Goal: Transaction & Acquisition: Obtain resource

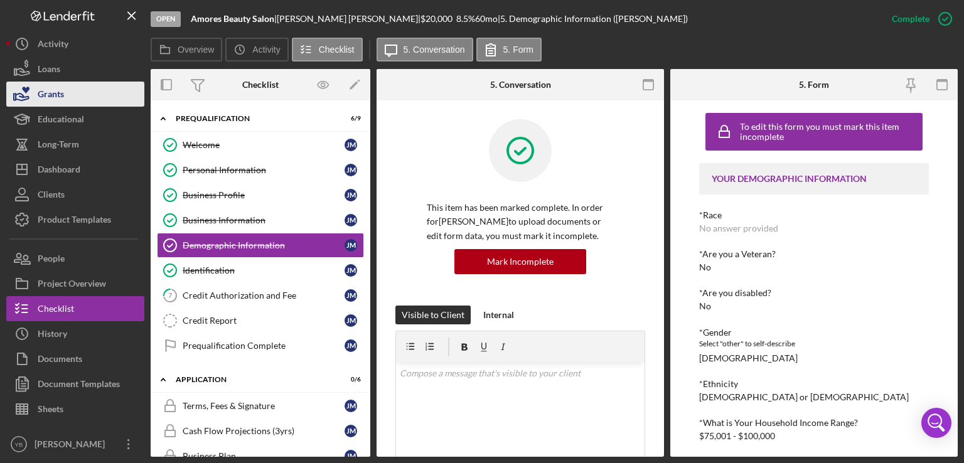
scroll to position [456, 0]
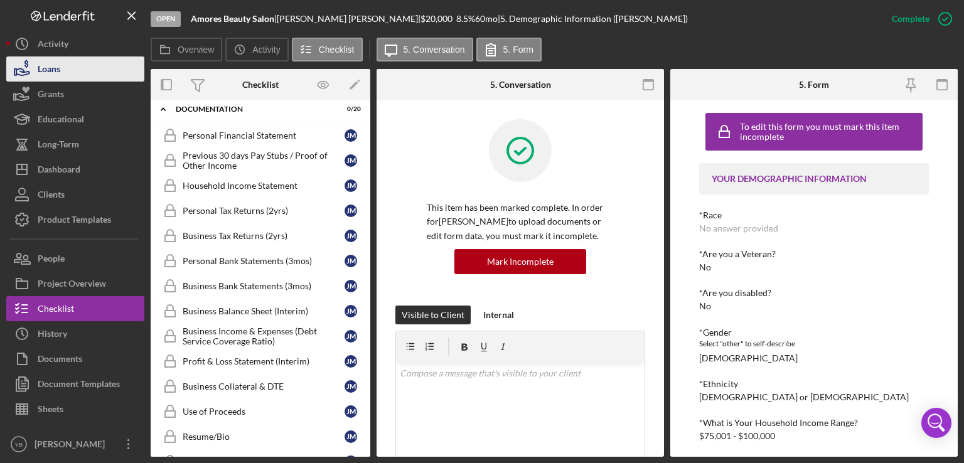
click at [66, 72] on button "Loans" at bounding box center [75, 68] width 138 height 25
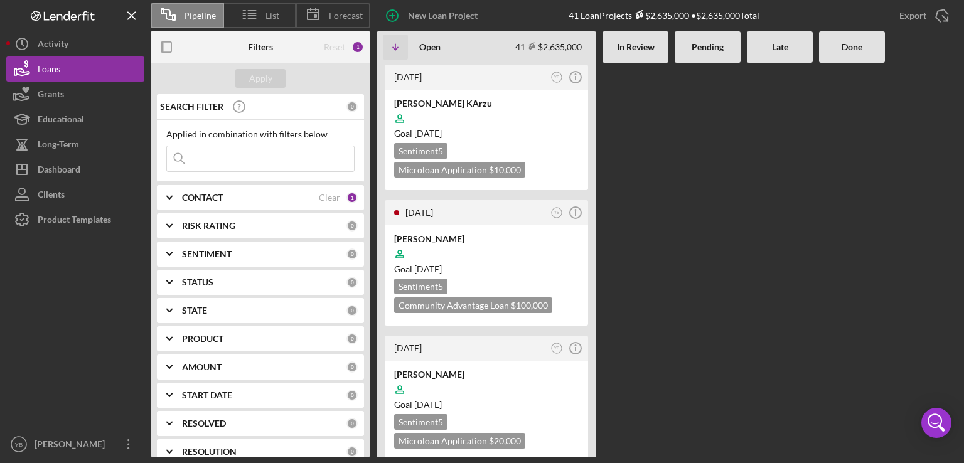
click at [675, 244] on div at bounding box center [708, 260] width 66 height 394
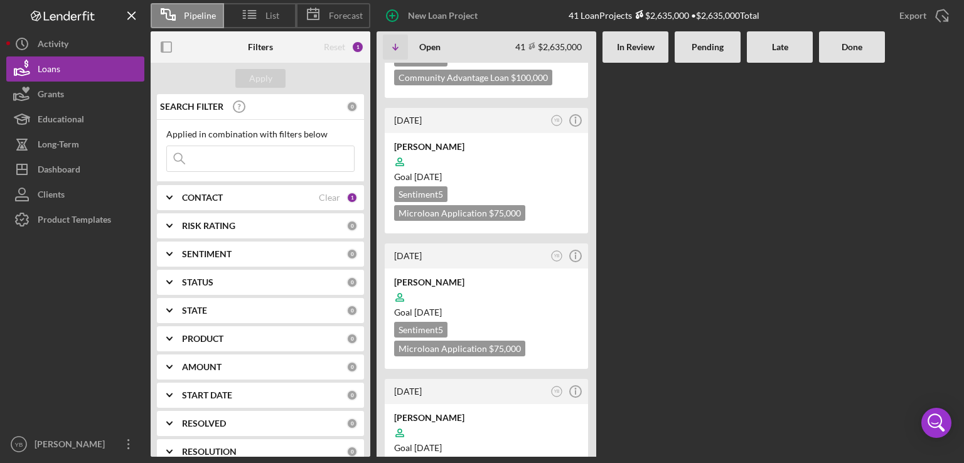
scroll to position [1431, 0]
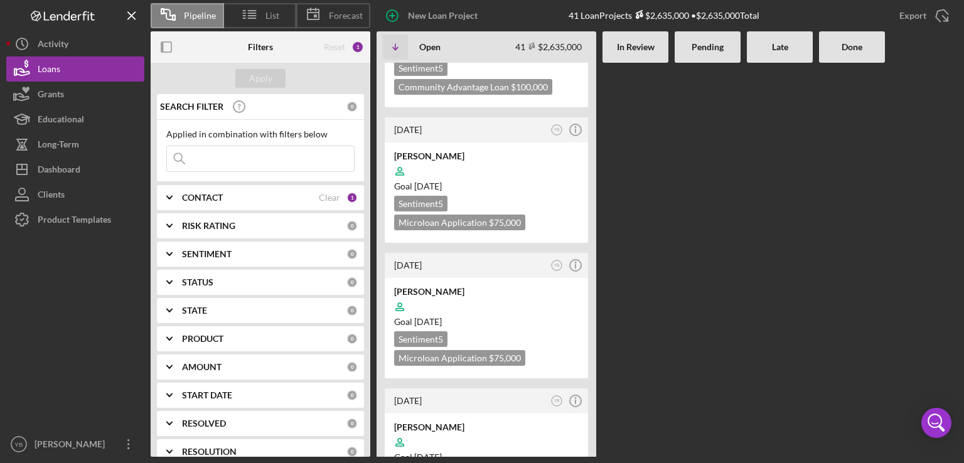
click at [736, 247] on div "[DATE] YB Icon/Info [PERSON_NAME] KArzu Goal [DATE] Sentiment 5 Microloan Appli…" at bounding box center [667, 260] width 581 height 394
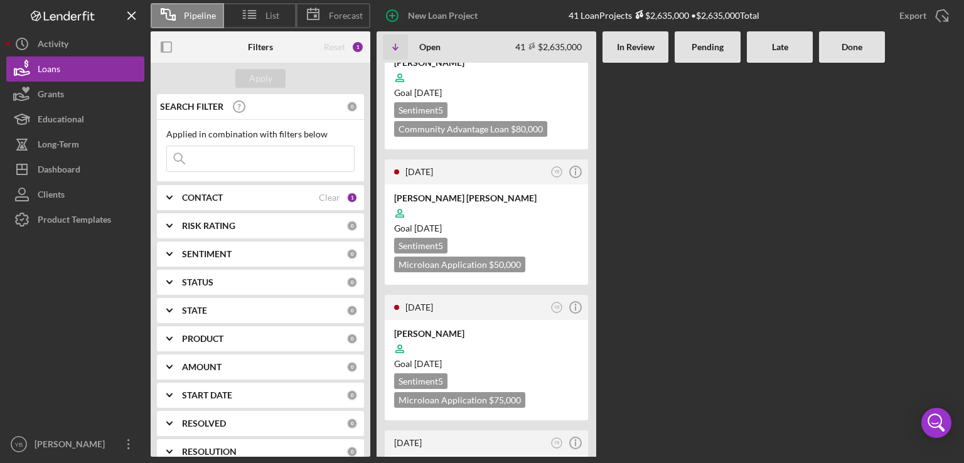
scroll to position [2561, 0]
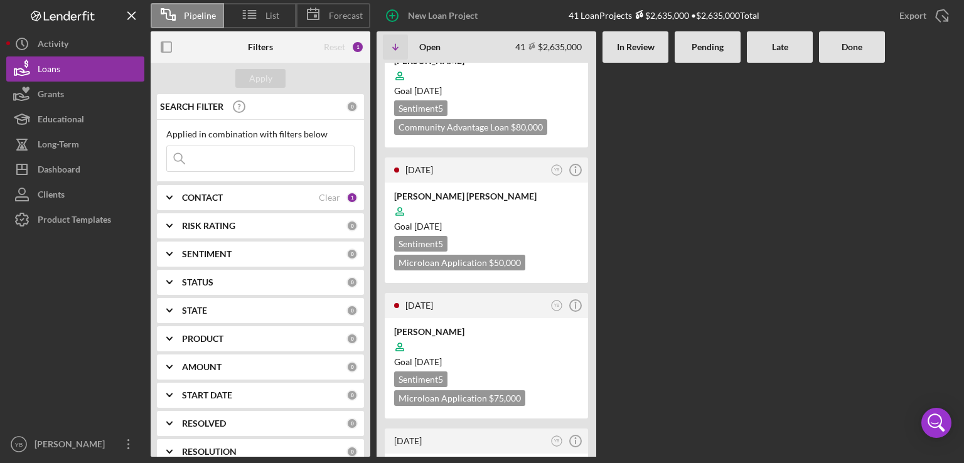
click at [704, 247] on div "[DATE] YB Icon/Info [PERSON_NAME] KArzu Goal [DATE] Sentiment 5 Microloan Appli…" at bounding box center [667, 260] width 581 height 394
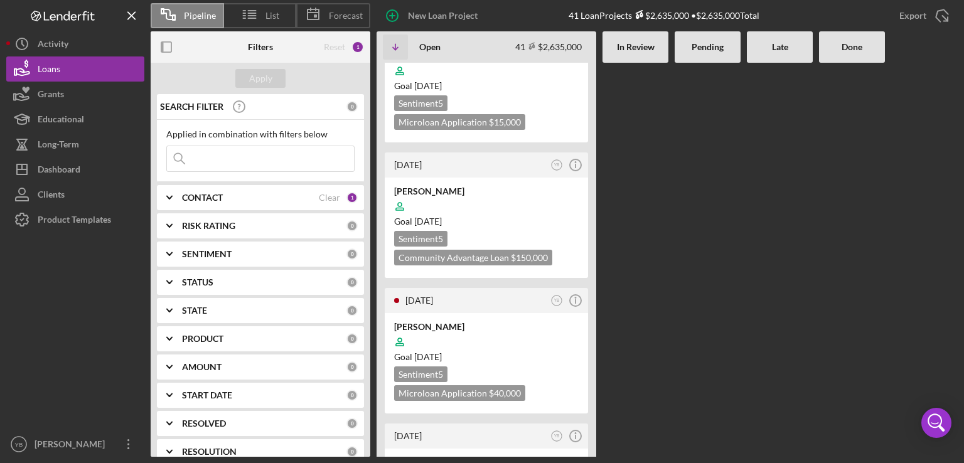
scroll to position [452, 0]
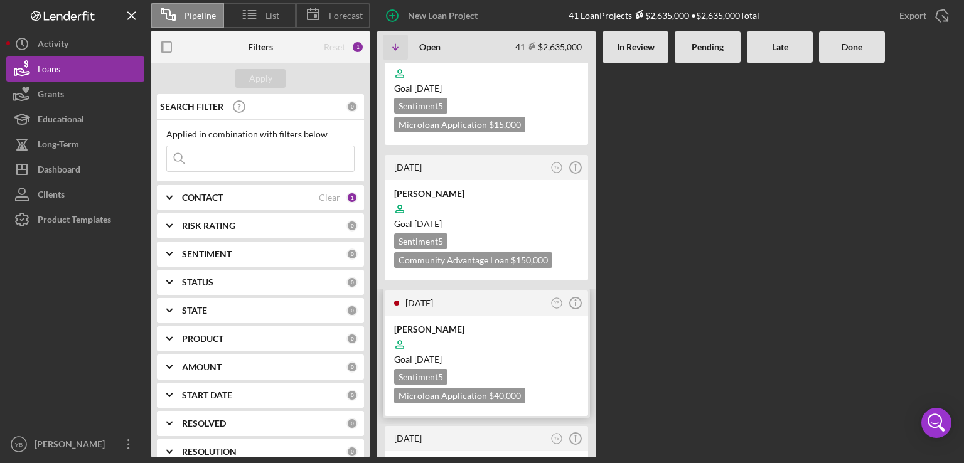
click at [532, 347] on div at bounding box center [486, 345] width 185 height 24
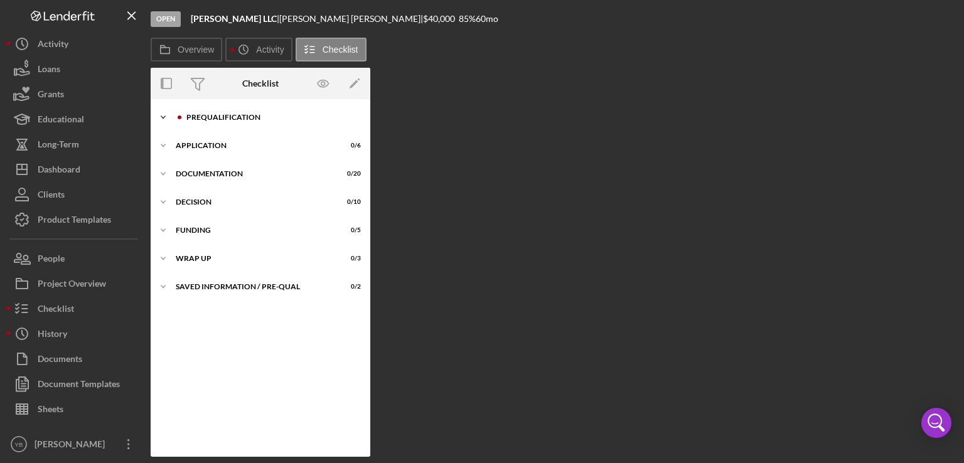
click at [228, 114] on div "Prequalification" at bounding box center [270, 118] width 168 height 8
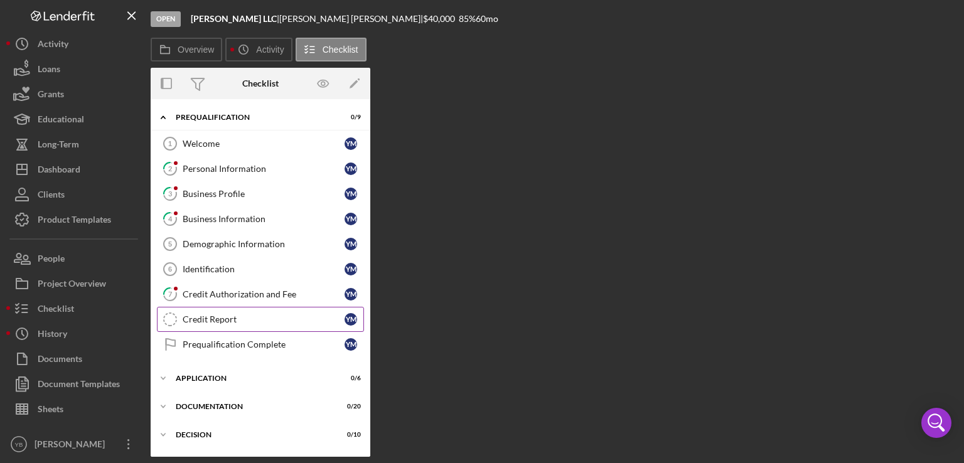
click at [219, 320] on div "Credit Report" at bounding box center [264, 319] width 162 height 10
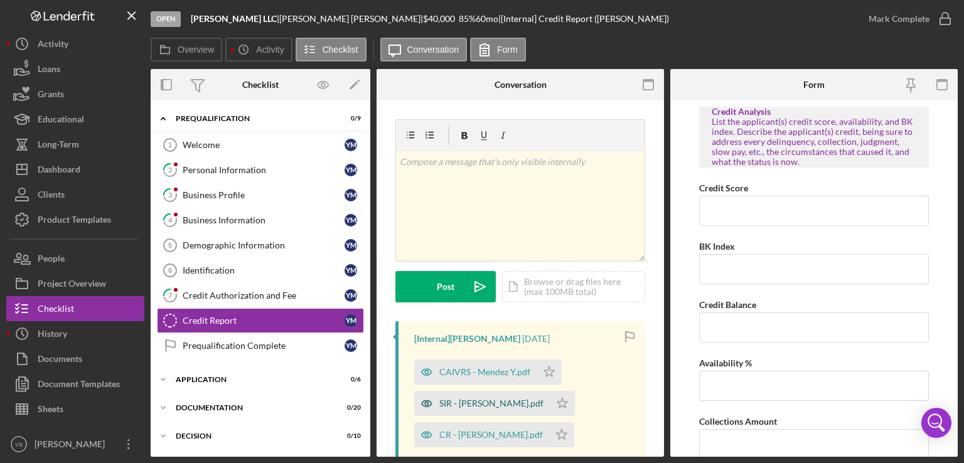
click at [482, 397] on div "SIR - [PERSON_NAME].pdf" at bounding box center [482, 403] width 136 height 25
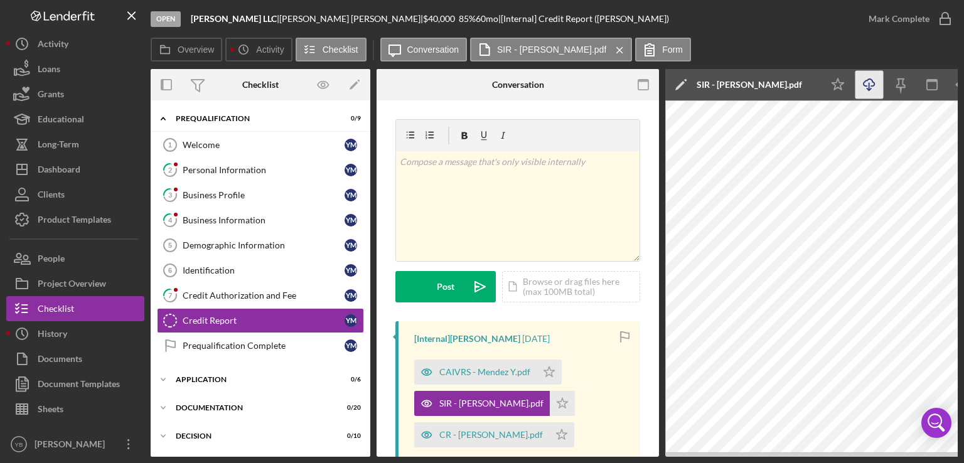
click at [869, 87] on line "button" at bounding box center [869, 86] width 0 height 7
click at [493, 436] on div "CR - [PERSON_NAME].pdf" at bounding box center [491, 435] width 104 height 10
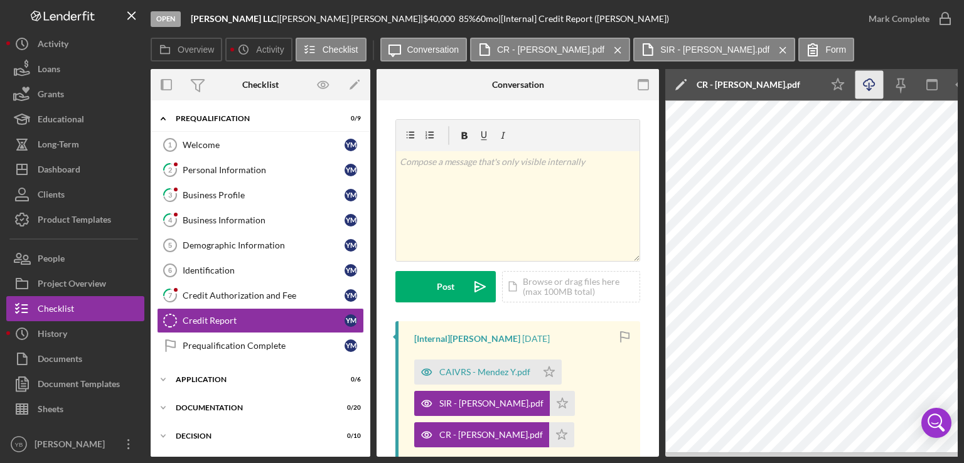
click at [865, 83] on icon "Icon/Download" at bounding box center [870, 85] width 28 height 28
